Goal: Browse casually: Explore the website without a specific task or goal

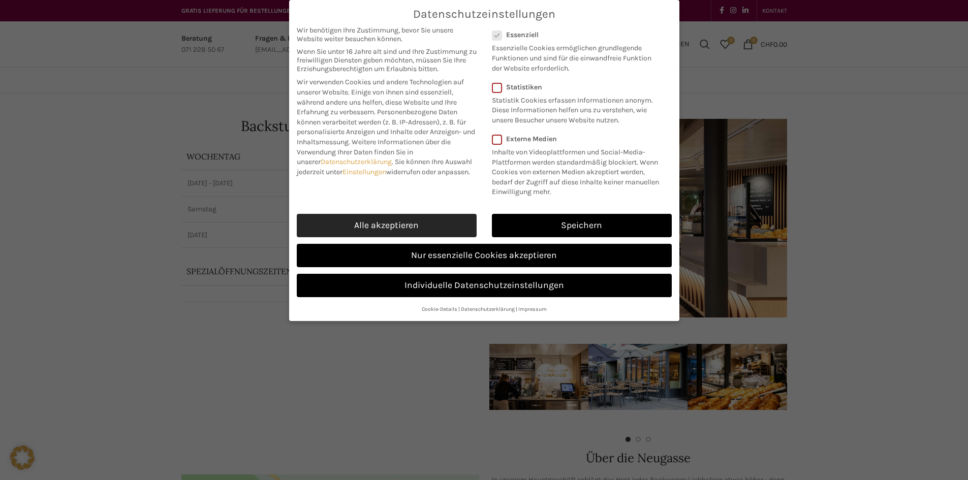
click at [401, 230] on link "Alle akzeptieren" at bounding box center [387, 225] width 180 height 23
checkbox input "true"
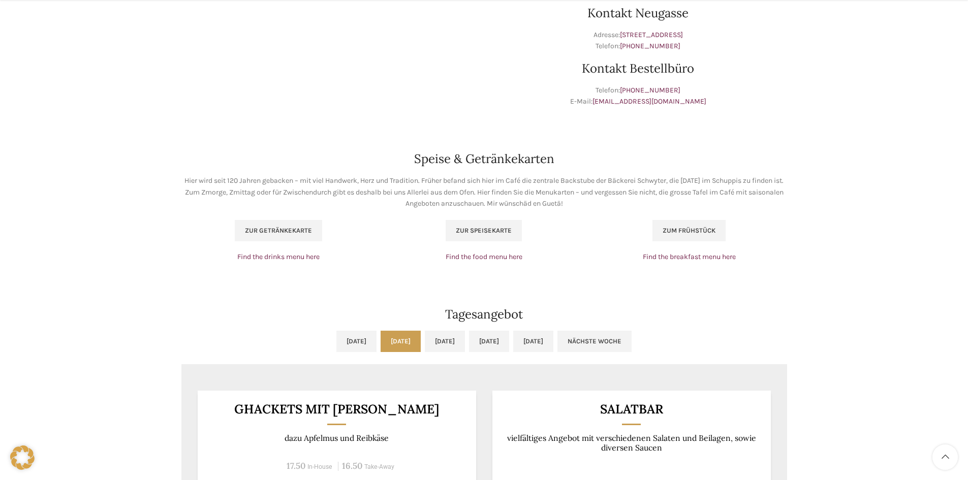
scroll to position [610, 0]
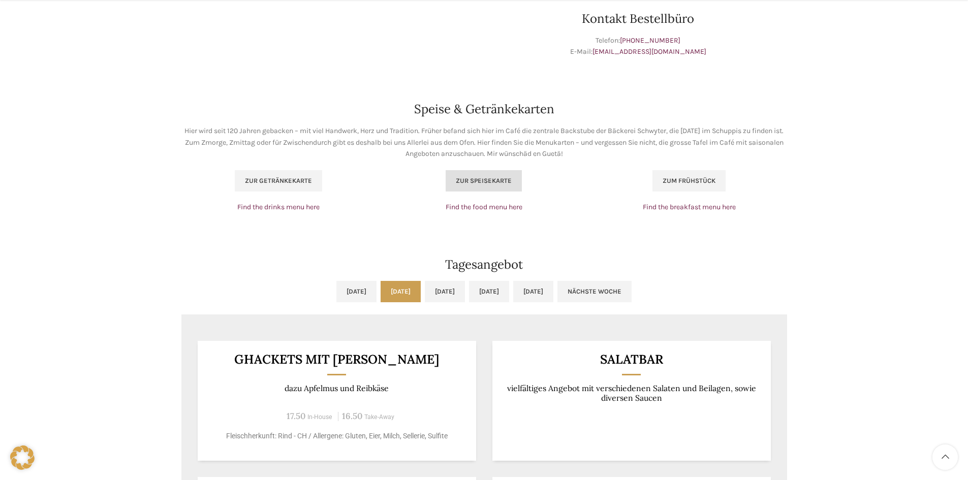
click at [467, 181] on span "Zur Speisekarte" at bounding box center [484, 181] width 56 height 8
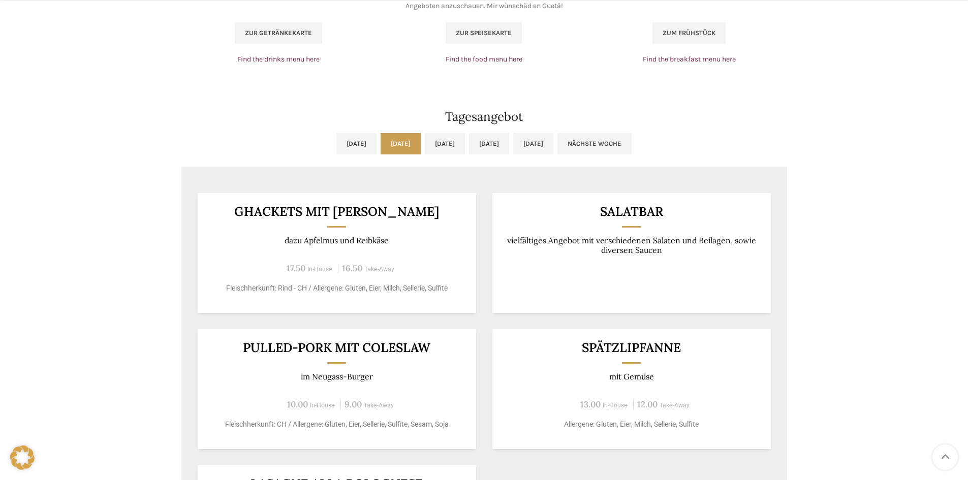
scroll to position [864, 0]
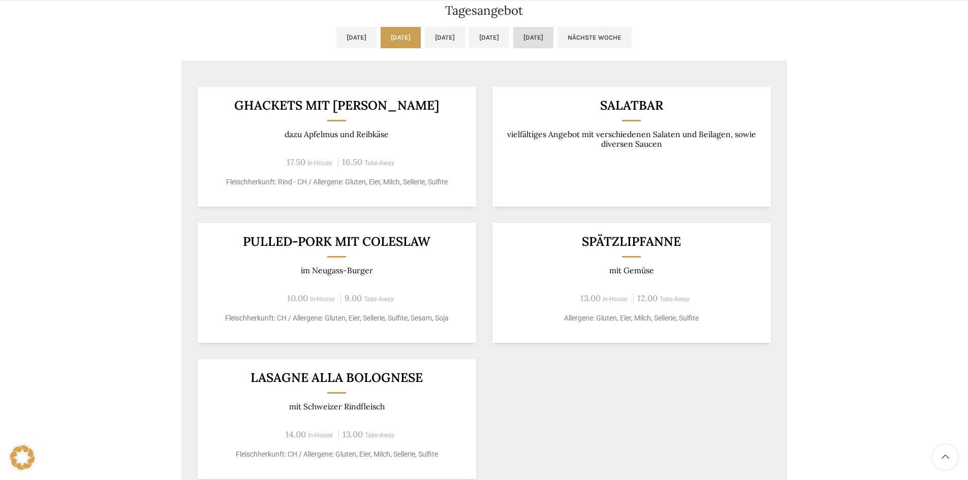
click at [553, 37] on link "Fr, 29.08.2025" at bounding box center [533, 37] width 40 height 21
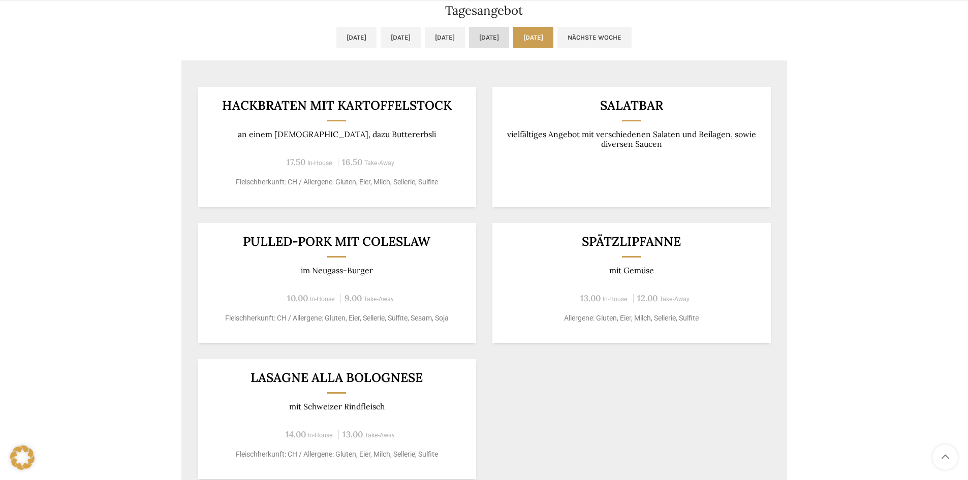
click at [509, 39] on link "Do, 28.08.2025" at bounding box center [489, 37] width 40 height 21
click at [553, 40] on link "Fr, 29.08.2025" at bounding box center [533, 37] width 40 height 21
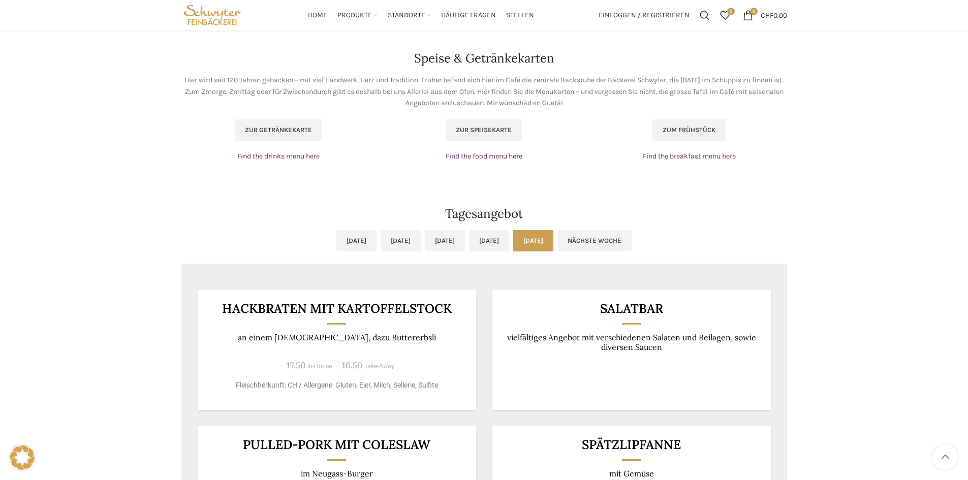
scroll to position [508, 0]
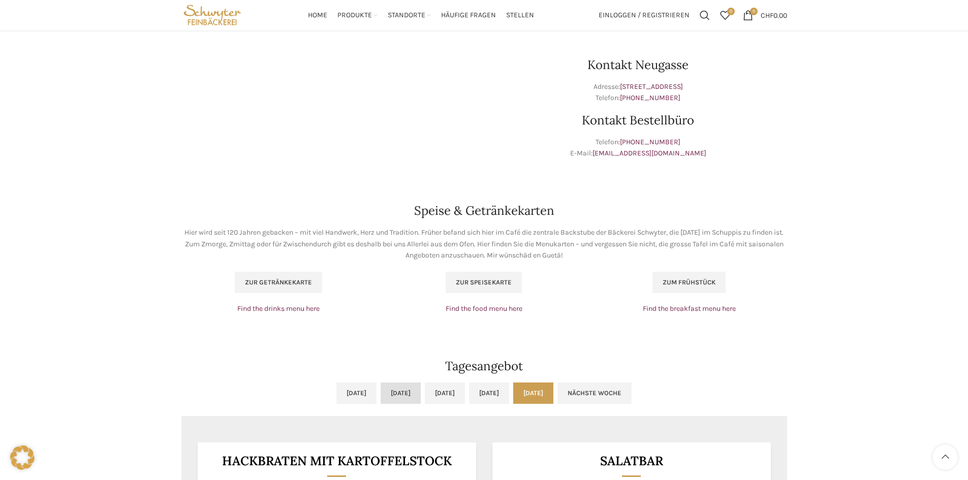
click at [390, 396] on link "Di, 26.08.2025" at bounding box center [401, 393] width 40 height 21
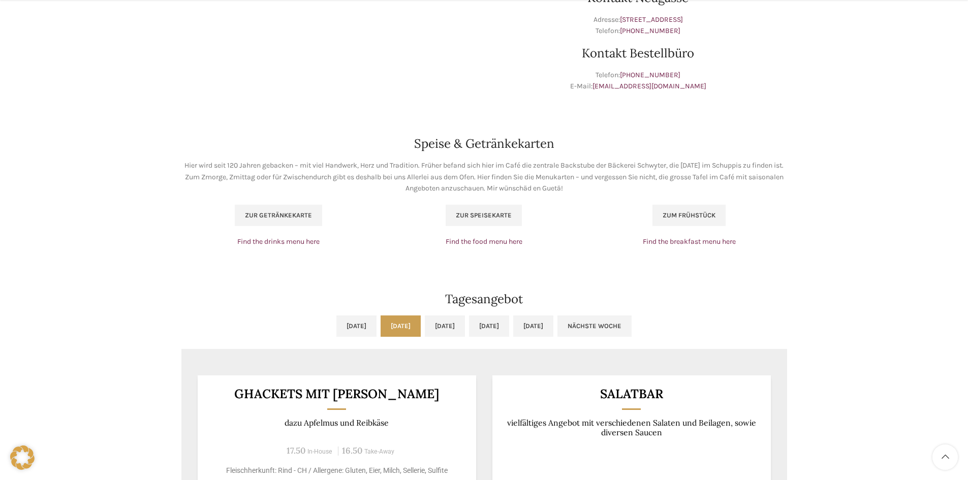
scroll to position [711, 0]
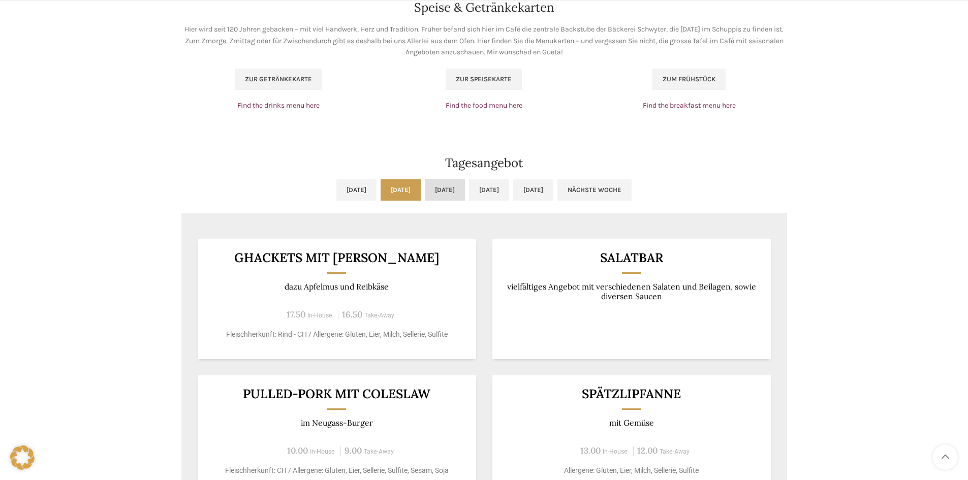
click at [436, 187] on link "Mi, 27.08.2025" at bounding box center [445, 189] width 40 height 21
click at [336, 192] on link "Mo, 25.08.2025" at bounding box center [356, 189] width 40 height 21
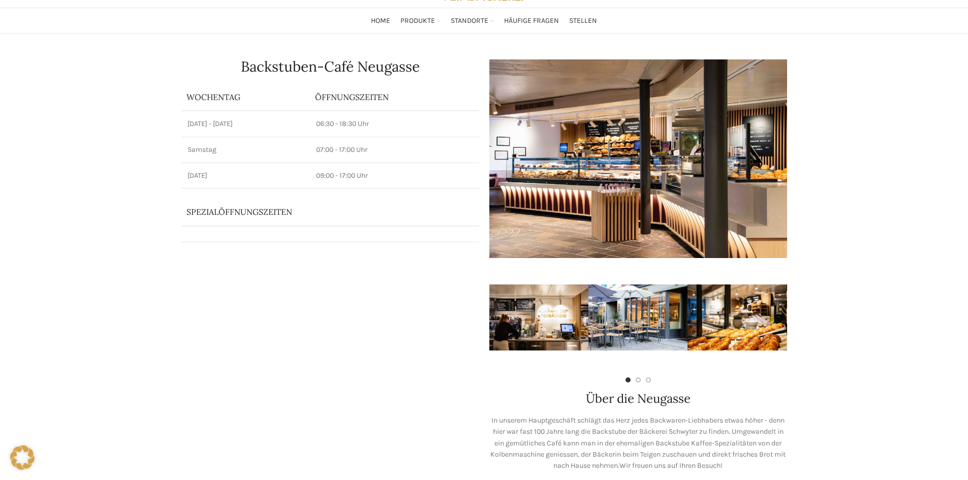
scroll to position [0, 0]
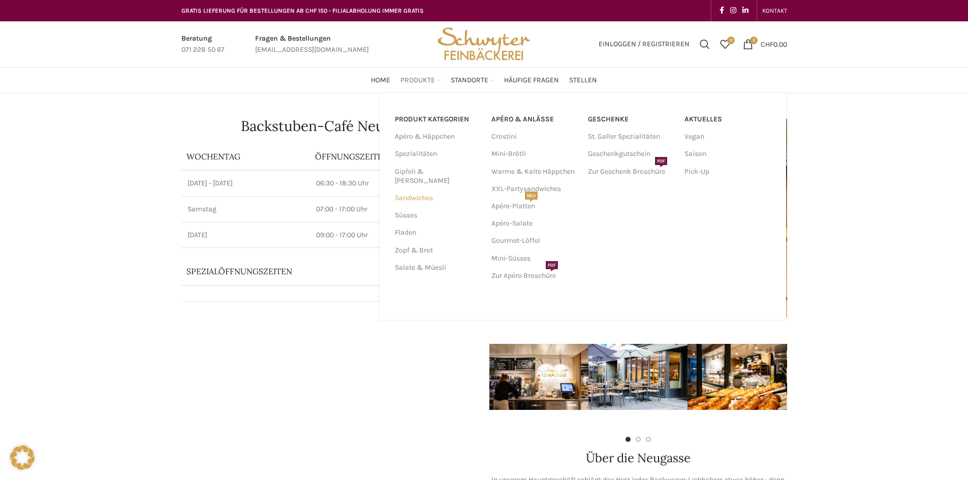
click at [425, 190] on link "Sandwiches" at bounding box center [437, 197] width 84 height 17
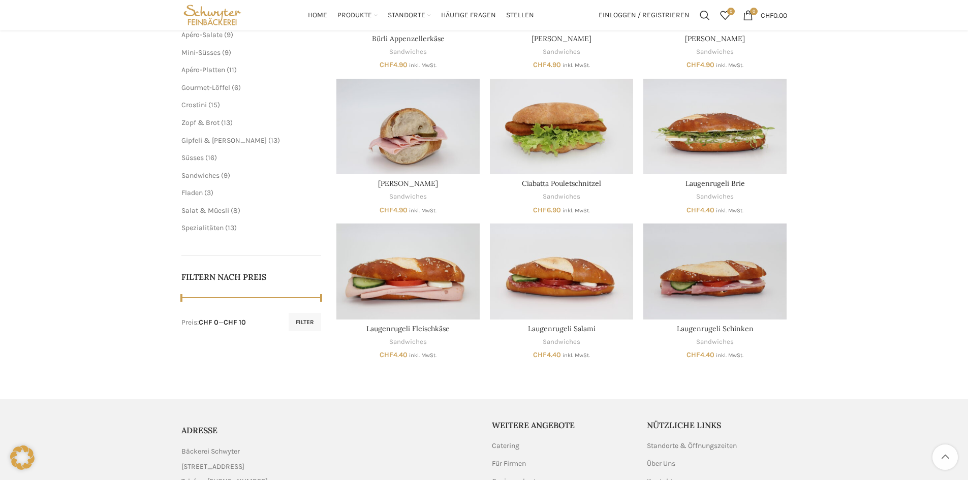
scroll to position [152, 0]
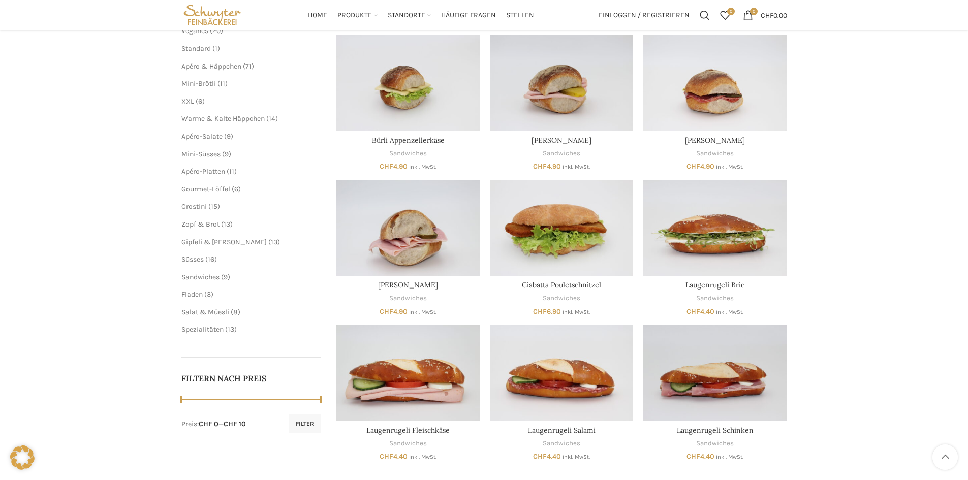
click at [194, 264] on li "Süsses 16 16 Produkte" at bounding box center [251, 260] width 140 height 10
click at [194, 260] on span "Süsses" at bounding box center [192, 259] width 22 height 9
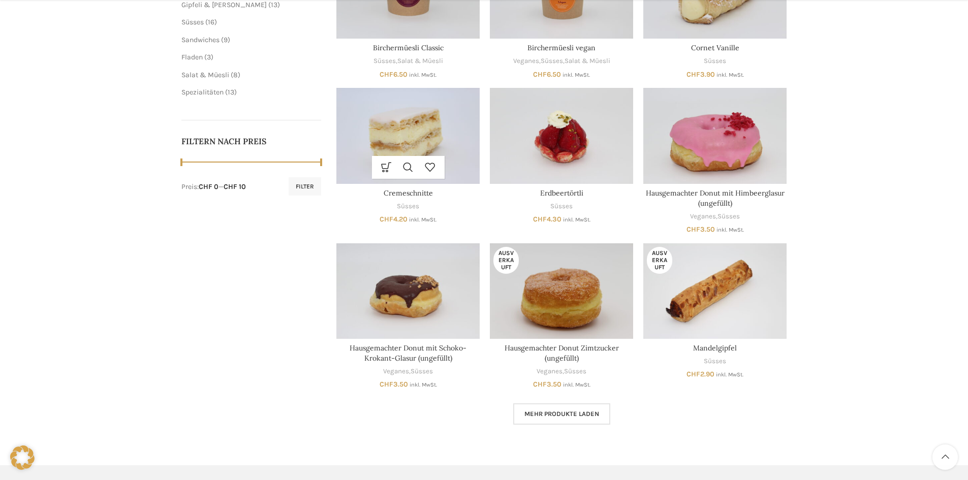
scroll to position [406, 0]
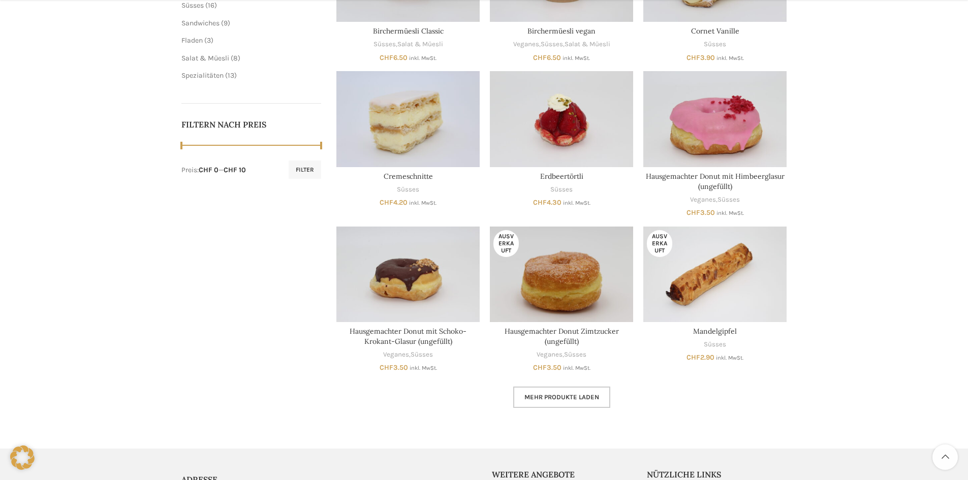
click at [531, 404] on link "Mehr Produkte laden" at bounding box center [561, 397] width 97 height 21
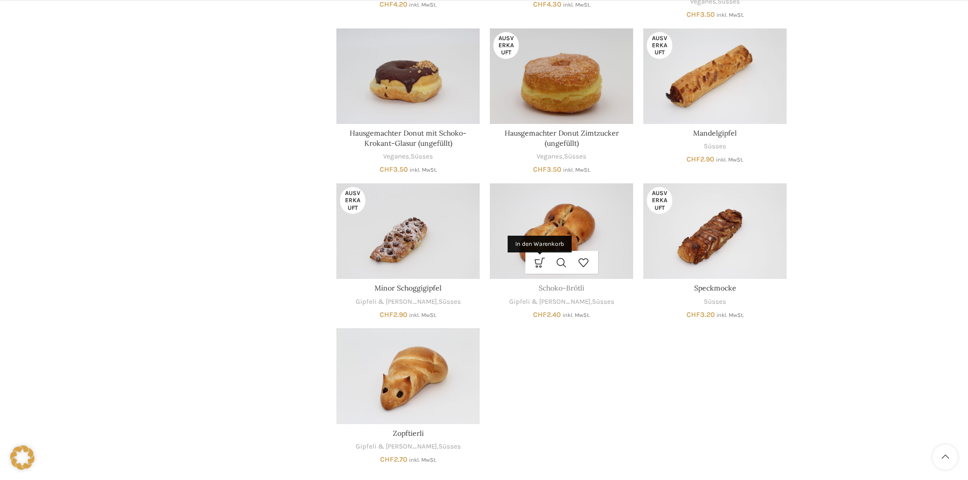
scroll to position [610, 0]
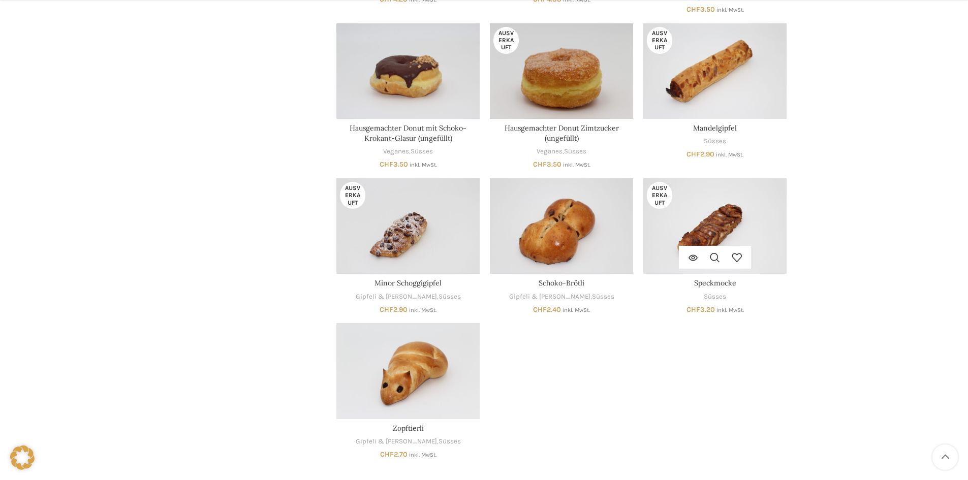
click at [699, 223] on img "Speckmocke" at bounding box center [714, 226] width 143 height 96
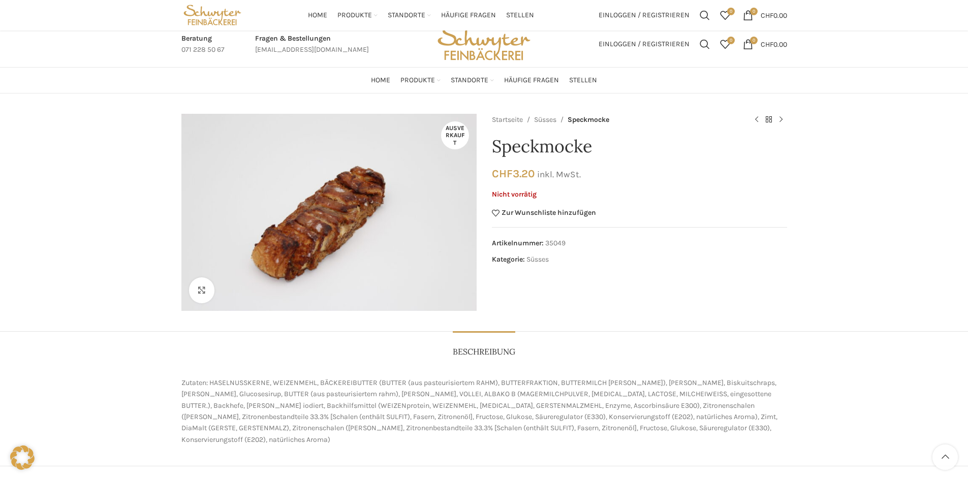
drag, startPoint x: 121, startPoint y: 234, endPoint x: 186, endPoint y: 65, distance: 180.9
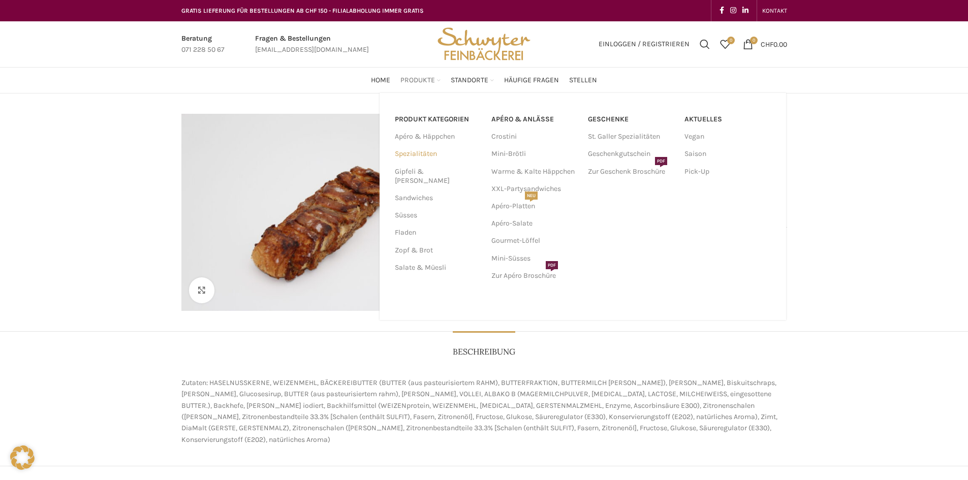
click at [417, 154] on link "Spezialitäten" at bounding box center [437, 153] width 84 height 17
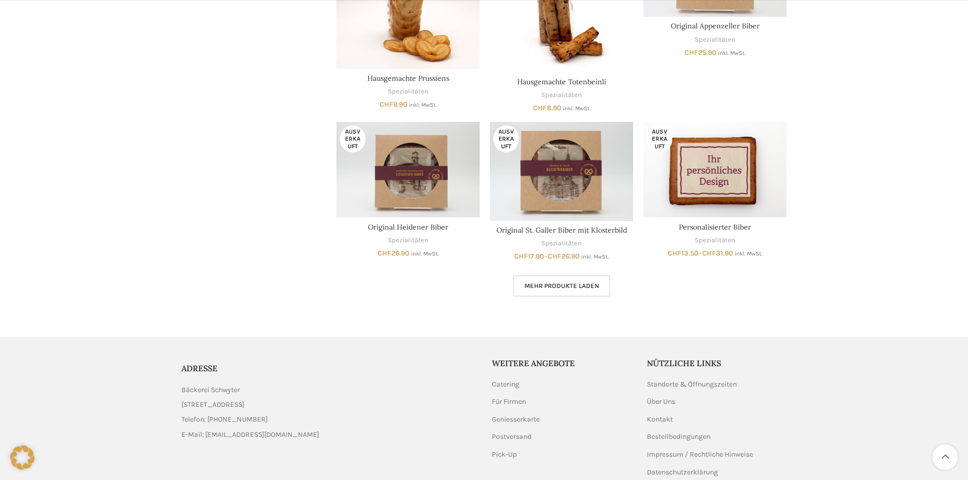
scroll to position [660, 0]
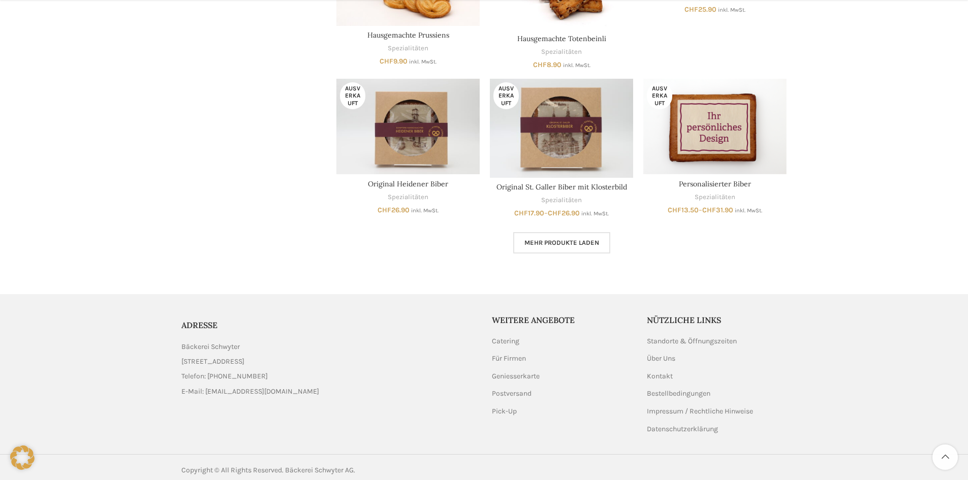
click at [536, 242] on span "Mehr Produkte laden" at bounding box center [561, 243] width 75 height 8
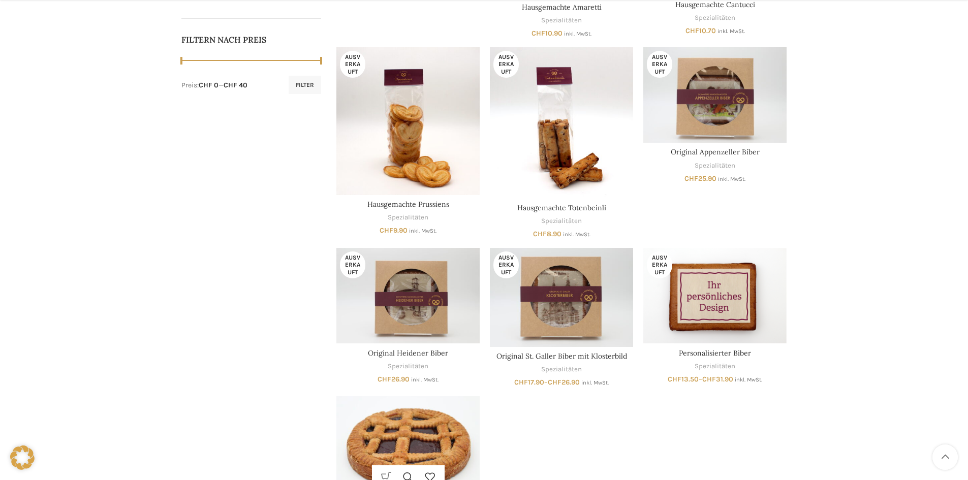
scroll to position [624, 0]
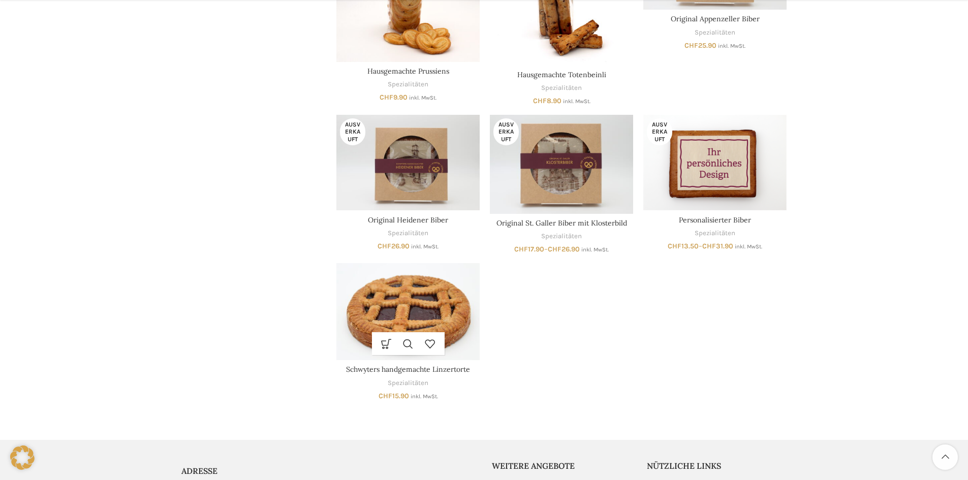
click at [347, 307] on img "Schwyters handgemachte Linzertorte" at bounding box center [407, 311] width 143 height 97
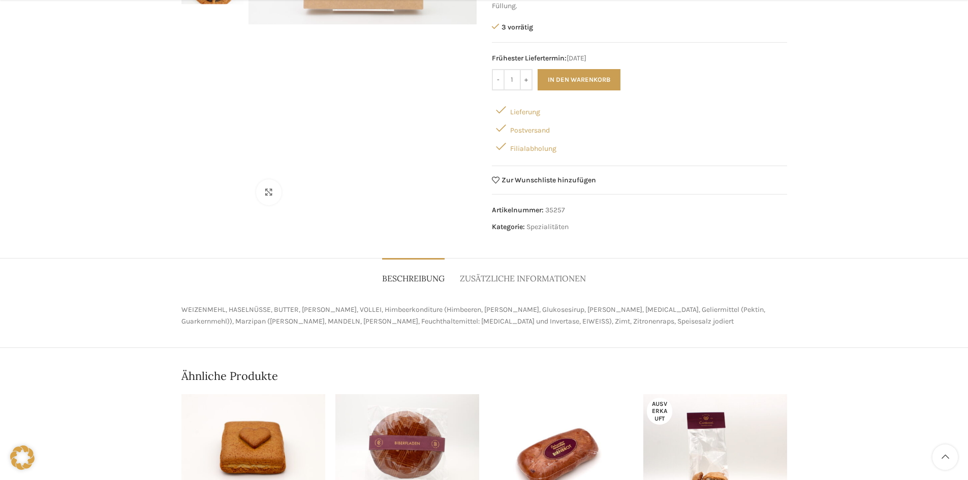
scroll to position [254, 0]
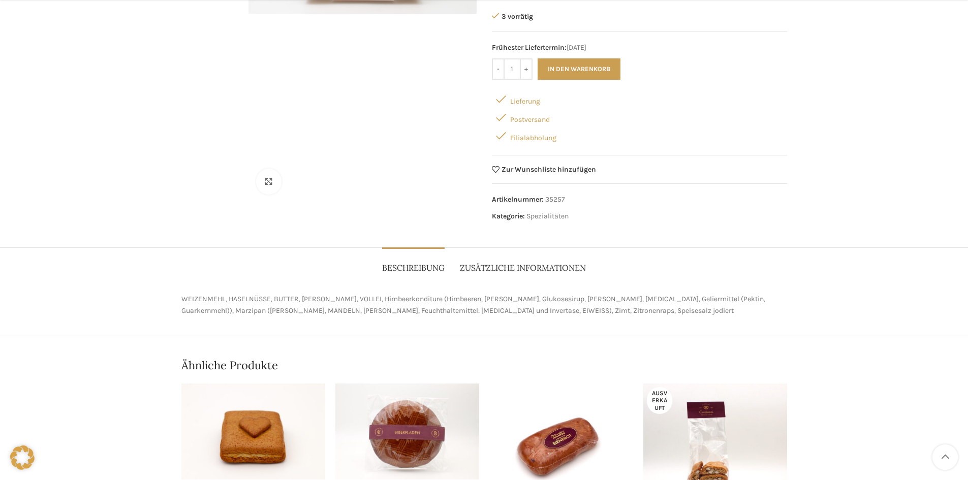
click at [482, 275] on link "Zusätzliche Informationen" at bounding box center [523, 262] width 126 height 31
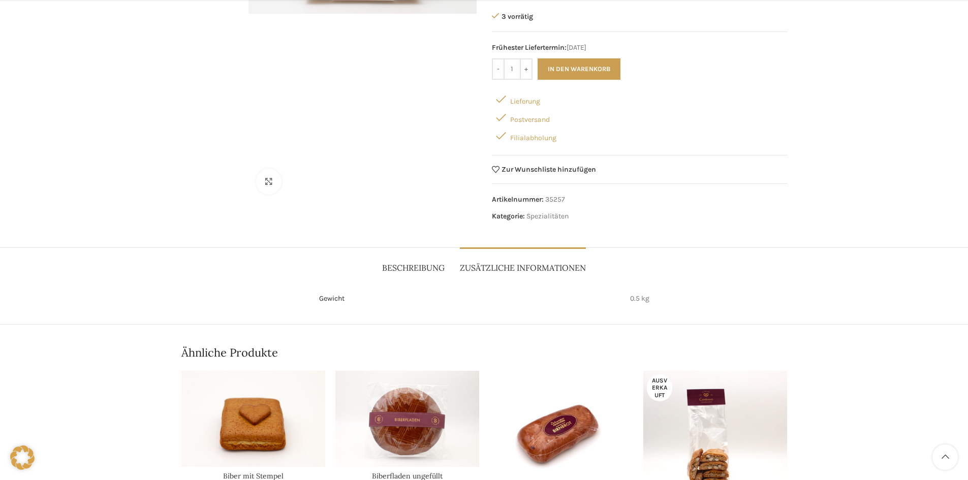
click at [402, 274] on link "Beschreibung" at bounding box center [413, 262] width 62 height 31
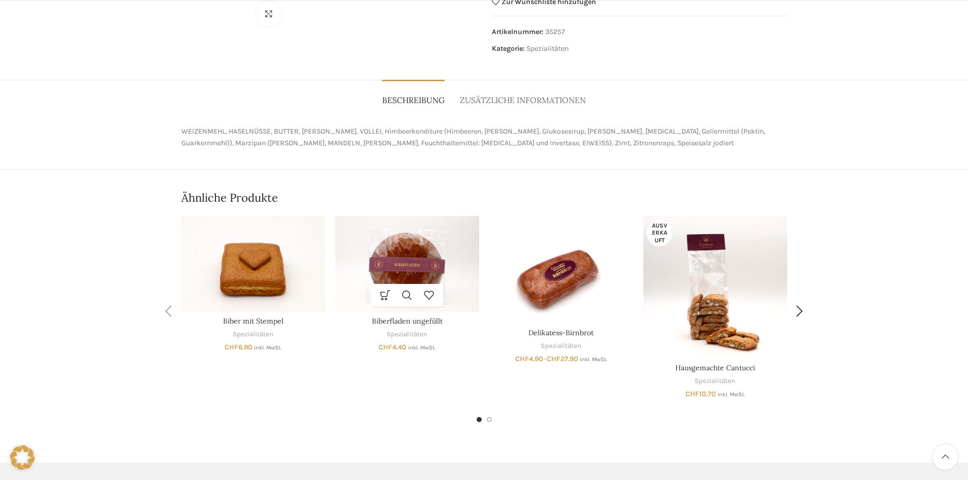
scroll to position [457, 0]
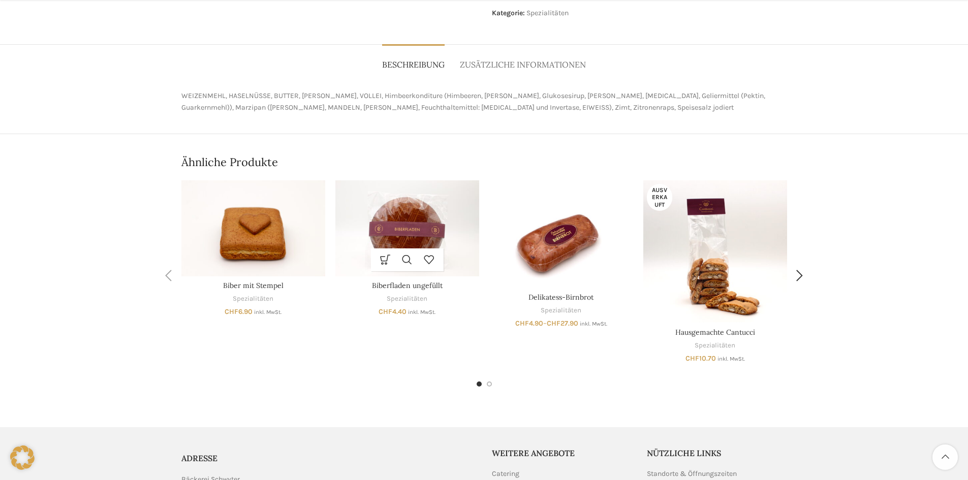
click at [414, 229] on img "Biberfladen ungefüllt" at bounding box center [407, 228] width 144 height 96
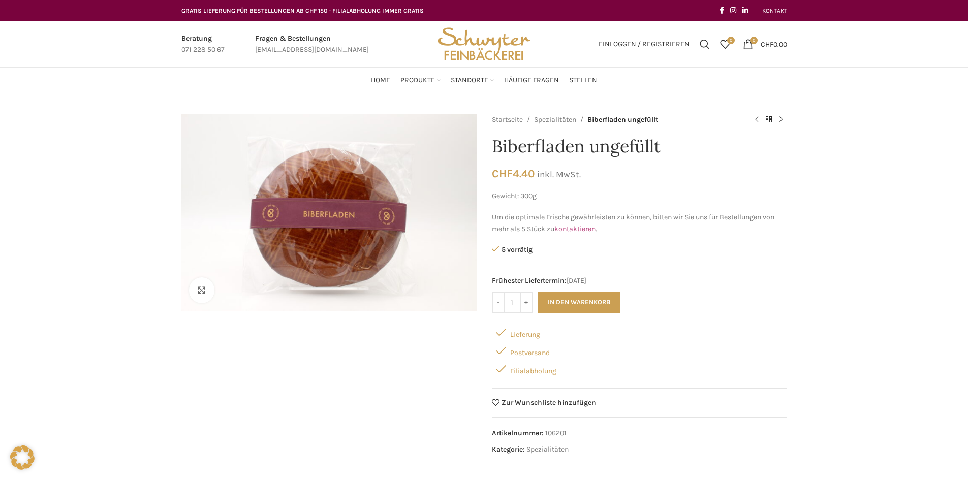
click at [566, 232] on link "kontaktieren" at bounding box center [574, 229] width 41 height 9
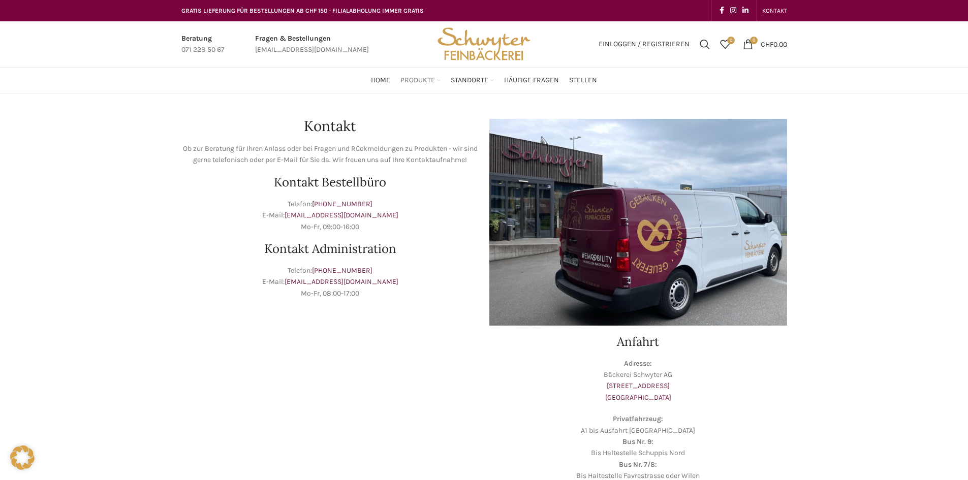
click at [404, 80] on span "Produkte" at bounding box center [417, 81] width 35 height 10
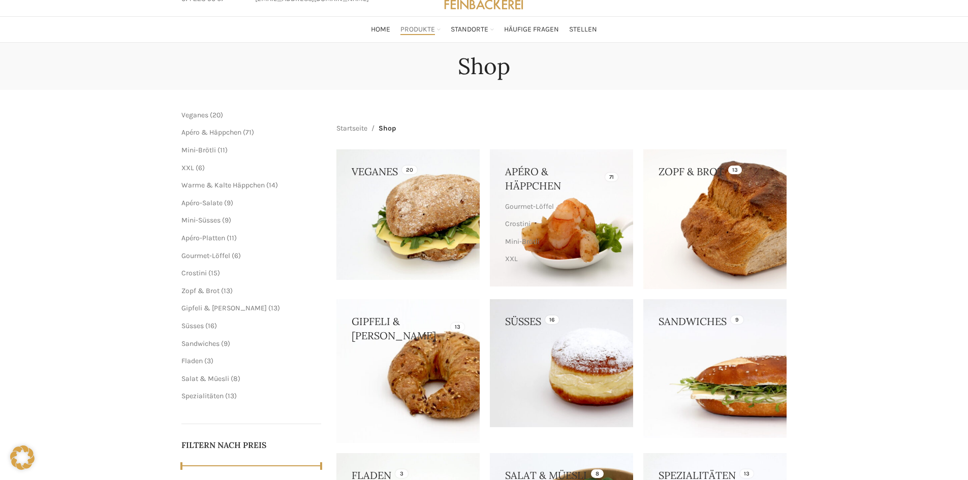
scroll to position [152, 0]
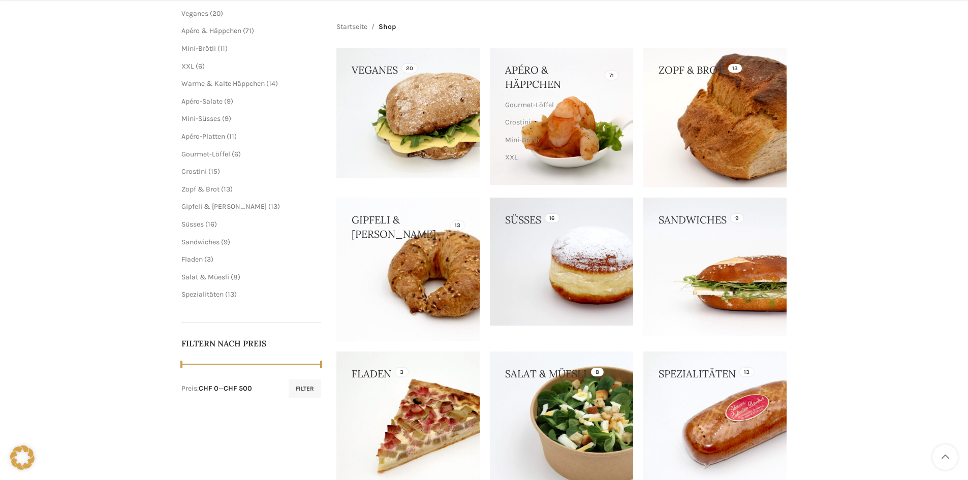
click at [748, 136] on link at bounding box center [714, 118] width 143 height 140
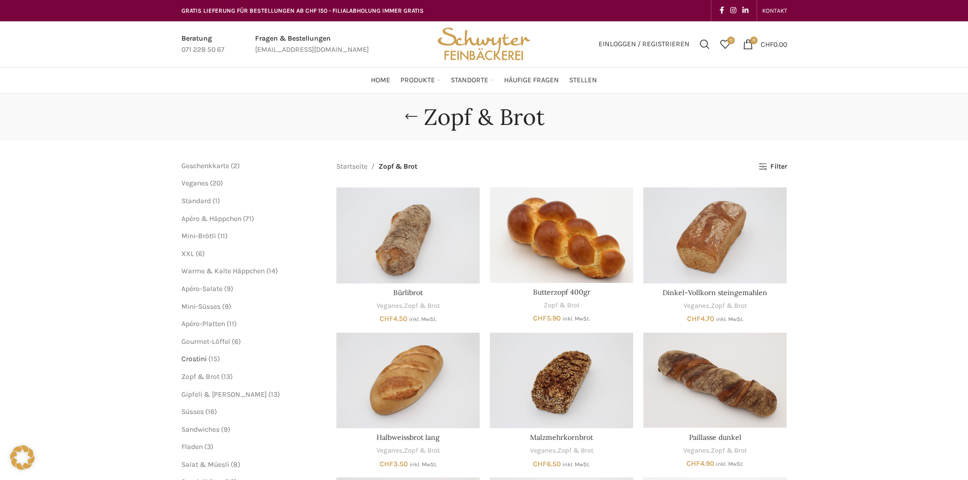
click at [195, 355] on span "Crostini" at bounding box center [193, 359] width 25 height 9
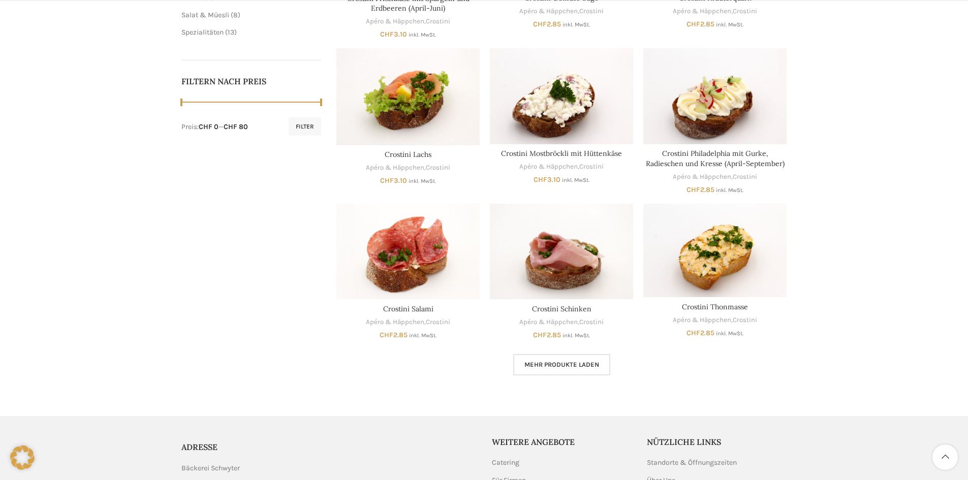
scroll to position [457, 0]
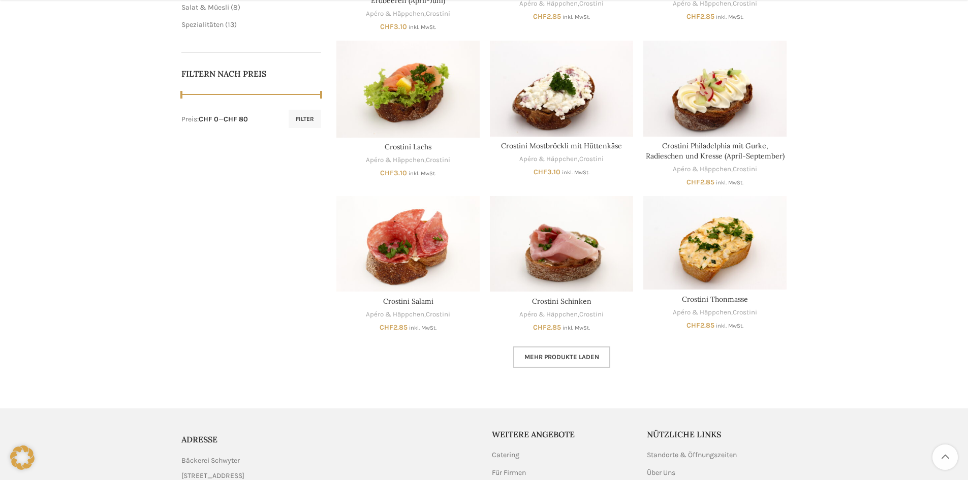
click at [559, 346] on link "Mehr Produkte laden" at bounding box center [561, 356] width 97 height 21
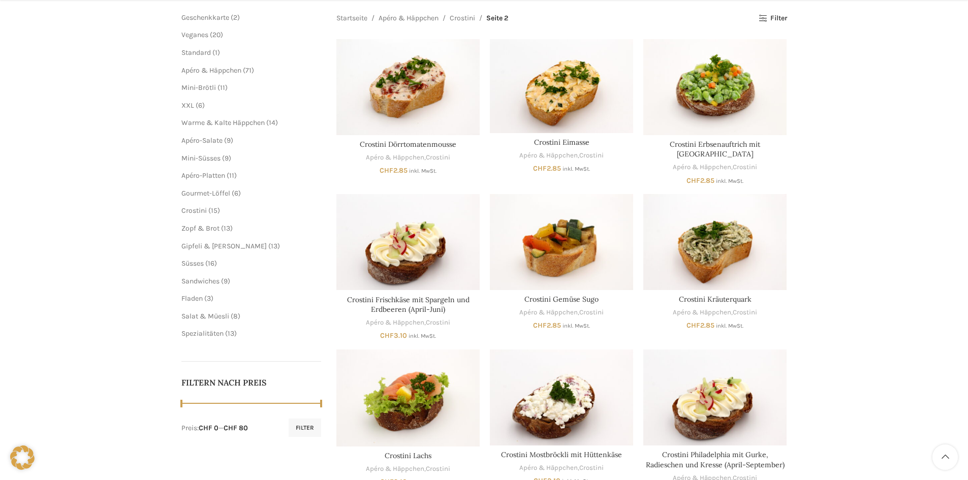
scroll to position [152, 0]
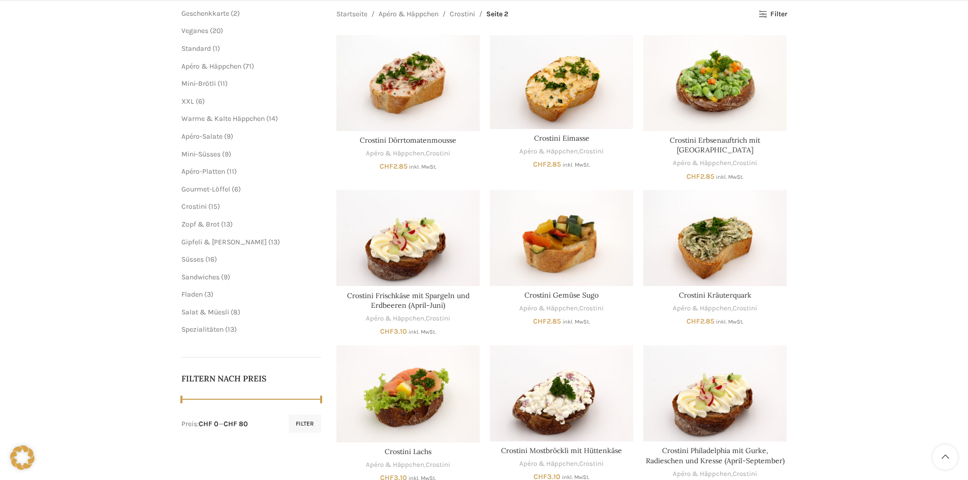
click at [211, 160] on ul "Mini-Brötli 11 11 Produkte XXL 6 6 Produkte Warme & Kalte Häppchen 14 14 Produk…" at bounding box center [251, 145] width 140 height 133
click at [210, 153] on span "Mini-Süsses" at bounding box center [200, 154] width 39 height 9
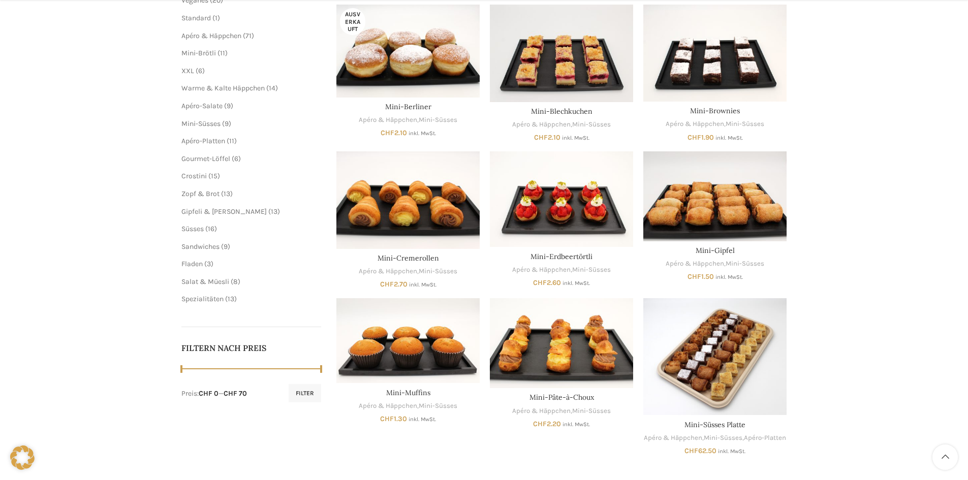
scroll to position [203, 0]
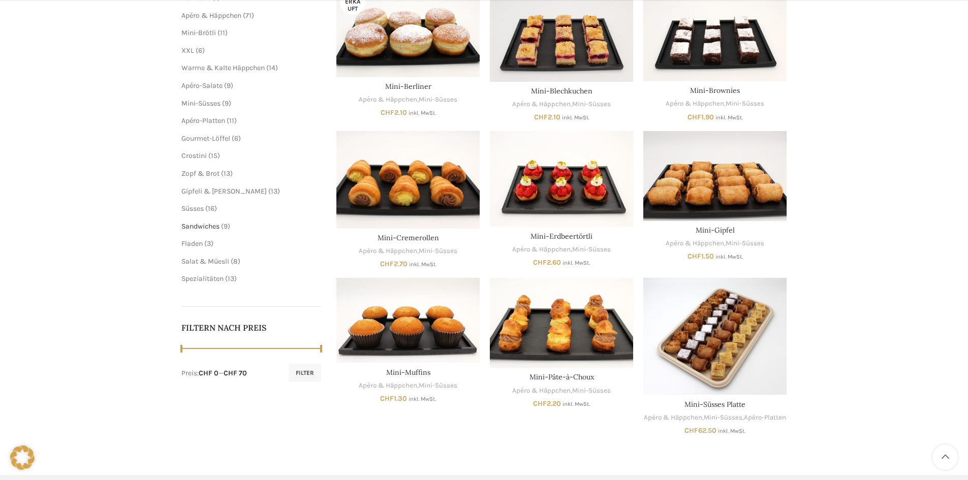
click at [215, 227] on span "Sandwiches" at bounding box center [200, 226] width 38 height 9
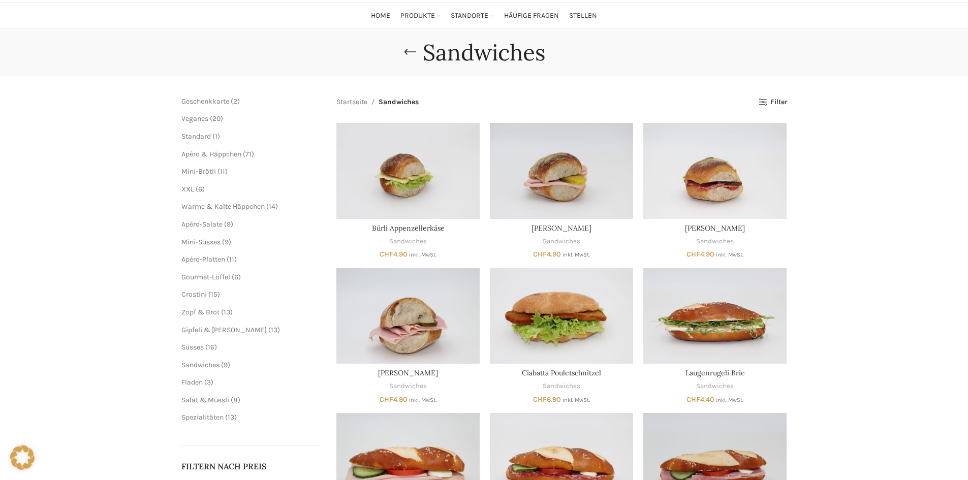
scroll to position [51, 0]
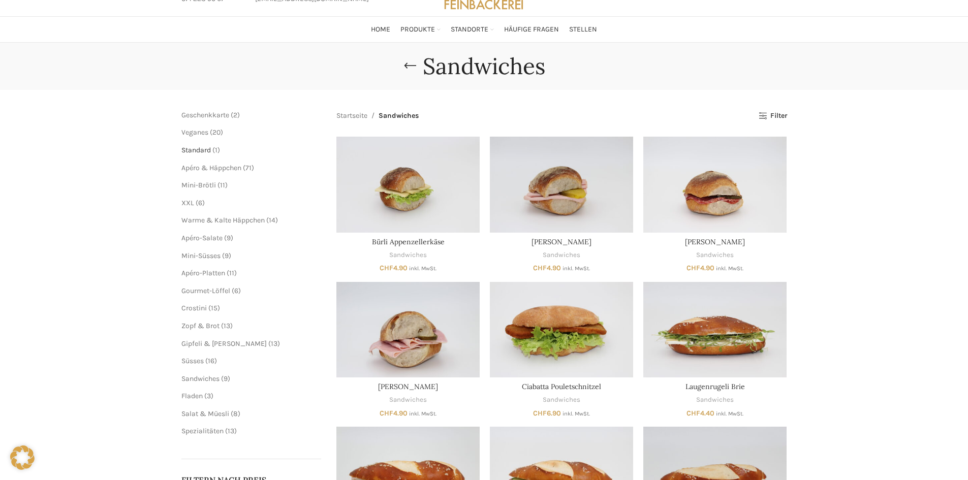
click at [200, 150] on span "Standard" at bounding box center [195, 150] width 29 height 9
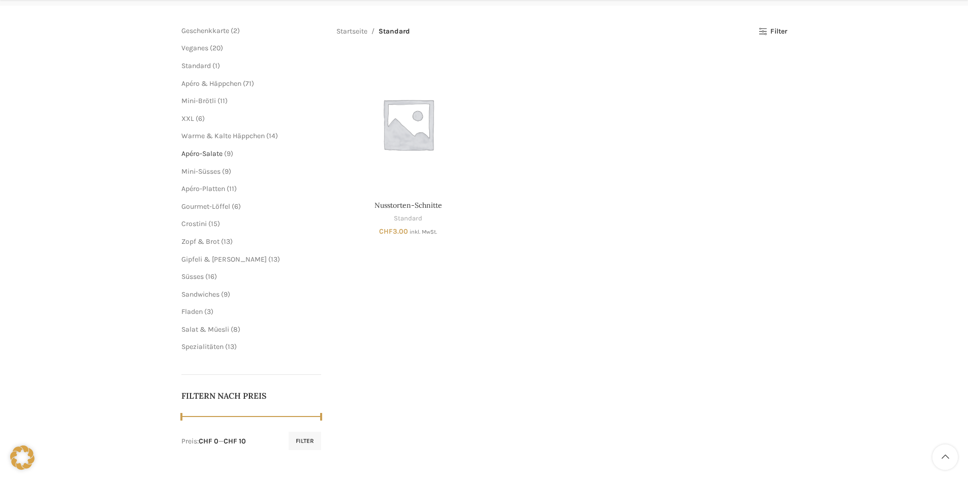
scroll to position [152, 0]
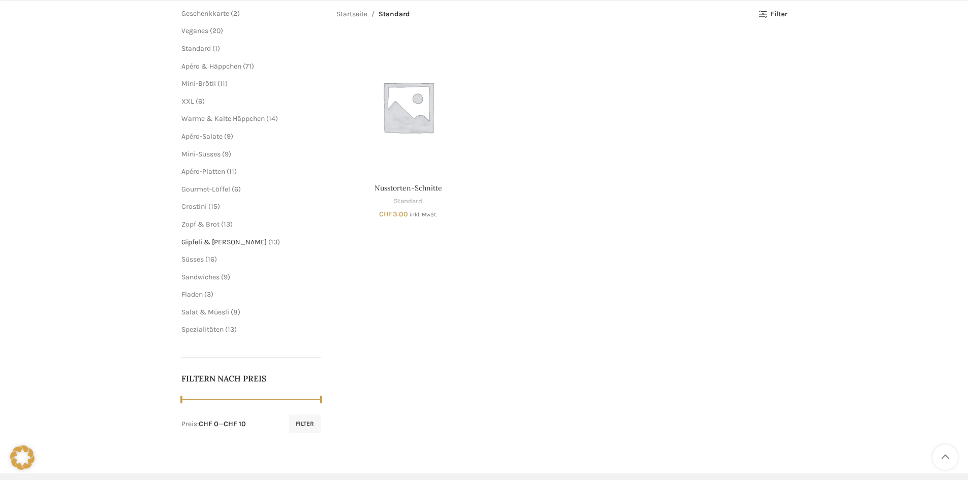
click at [200, 242] on span "Gipfeli & [PERSON_NAME]" at bounding box center [223, 242] width 85 height 9
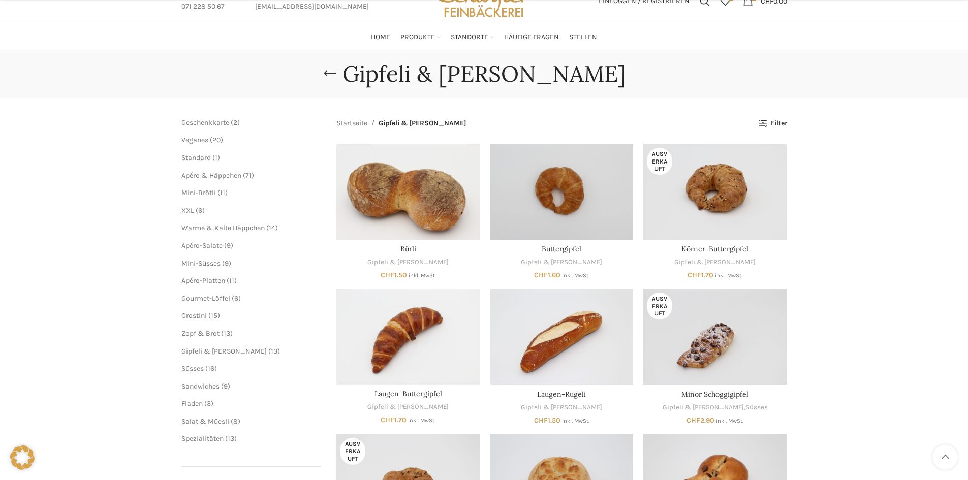
scroll to position [203, 0]
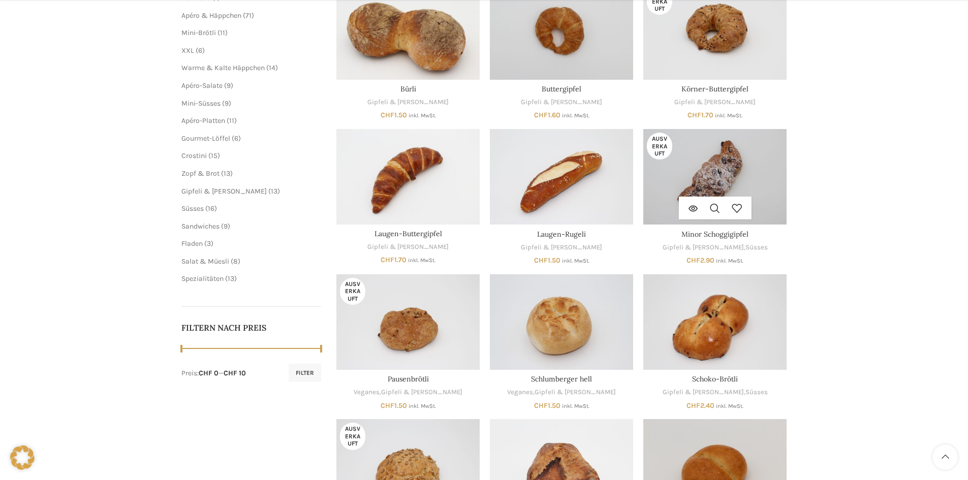
click at [758, 167] on img "Minor Schoggigipfel" at bounding box center [714, 177] width 143 height 96
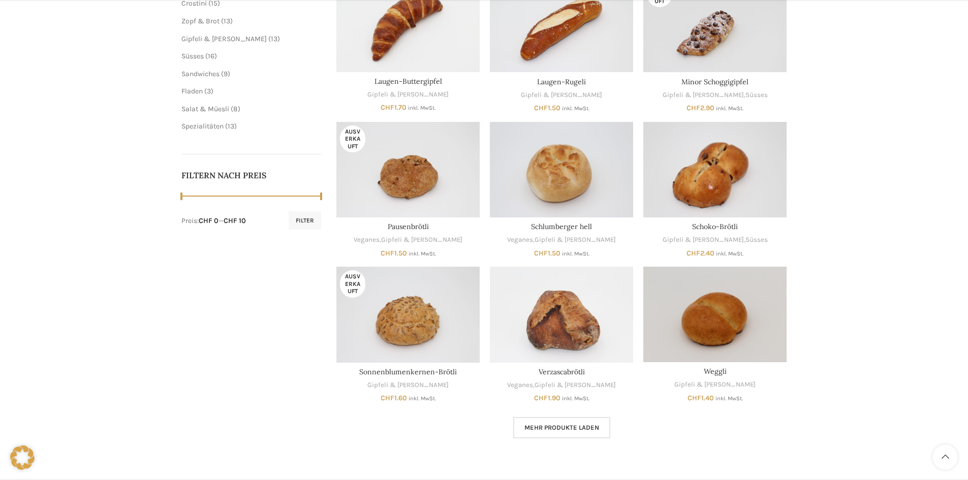
scroll to position [406, 0]
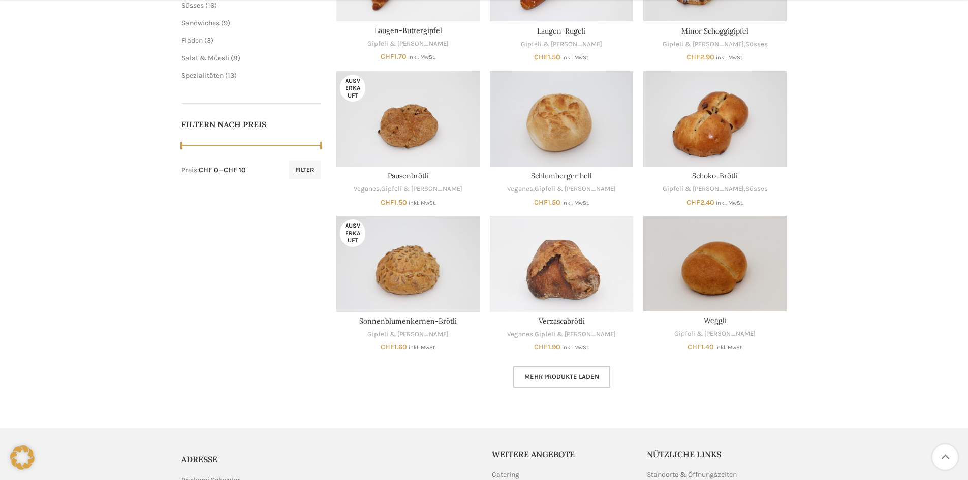
click at [561, 382] on link "Mehr Produkte laden" at bounding box center [561, 376] width 97 height 21
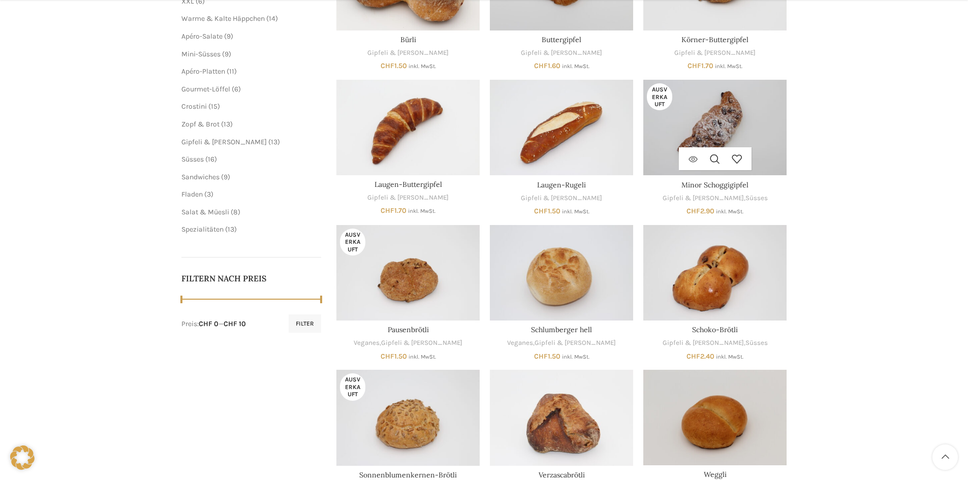
scroll to position [254, 0]
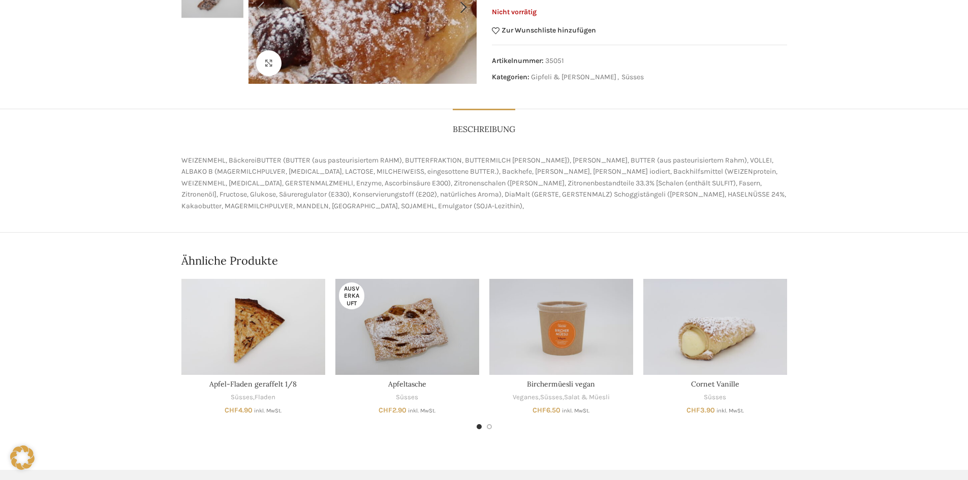
scroll to position [254, 0]
